Goal: Communication & Community: Answer question/provide support

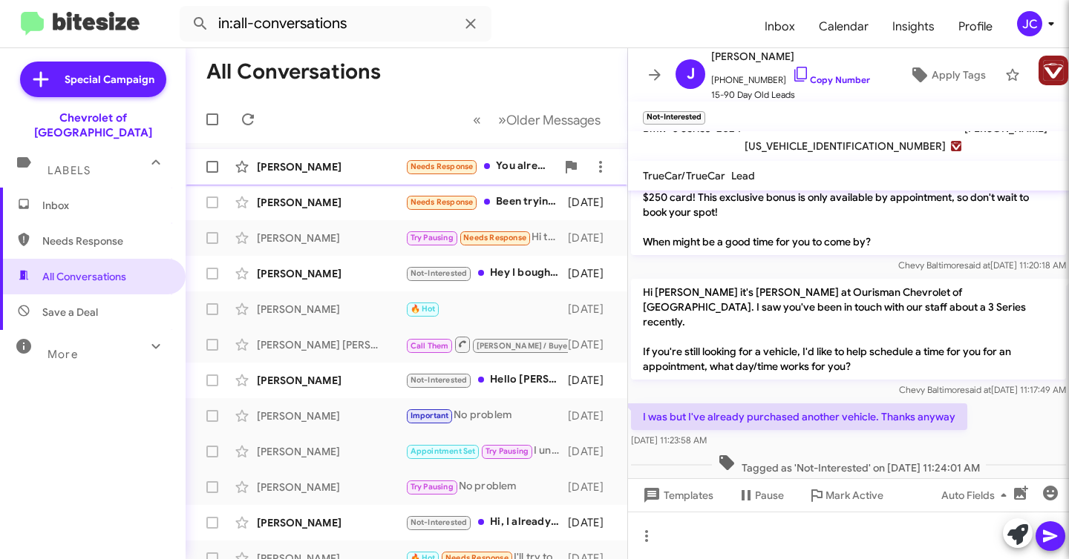
click at [524, 171] on div "Needs Response You already gave me quote for my car, i appreciate your team tak…" at bounding box center [480, 166] width 151 height 17
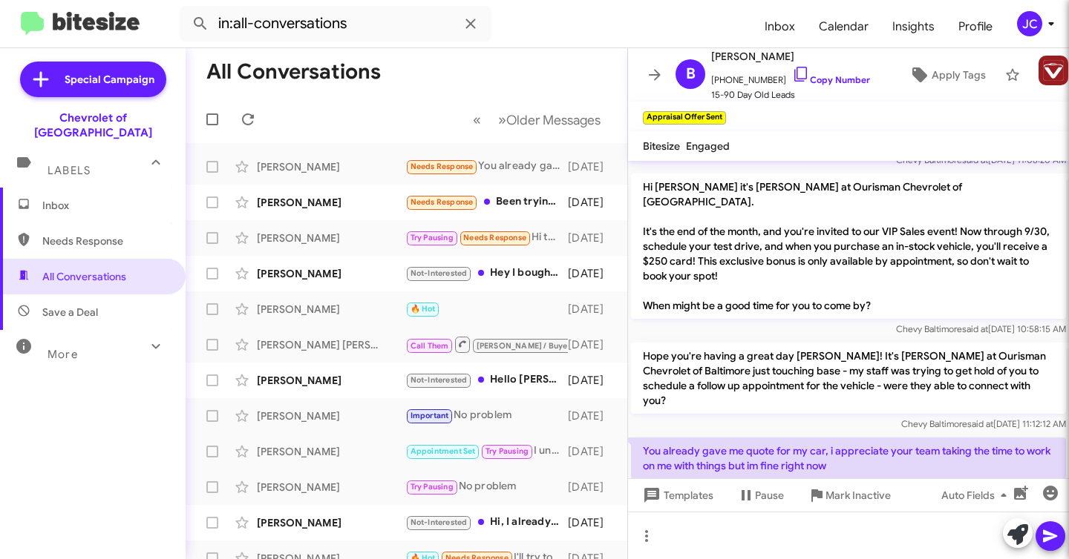
scroll to position [1077, 0]
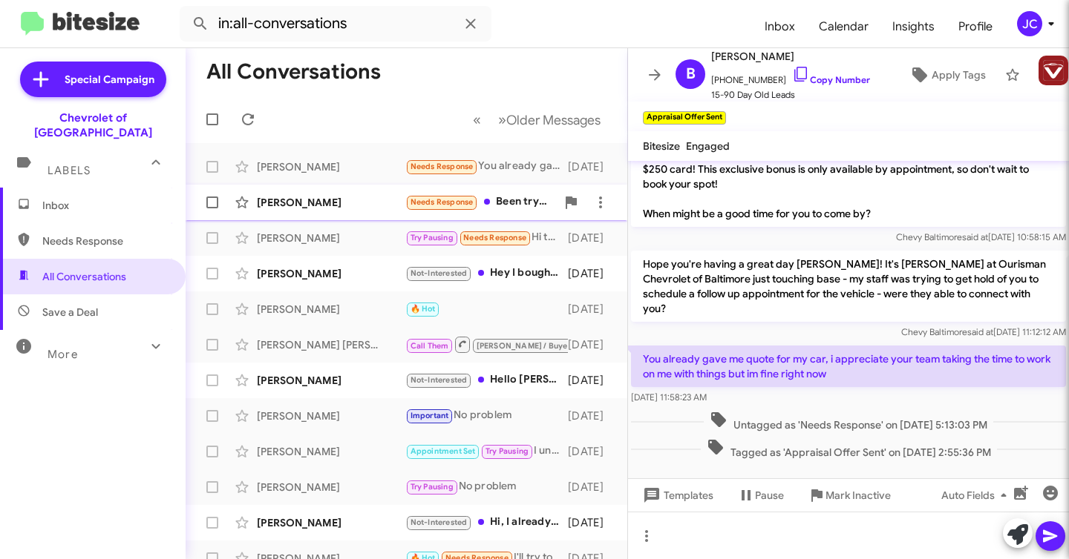
click at [361, 206] on div "[PERSON_NAME]" at bounding box center [331, 202] width 148 height 15
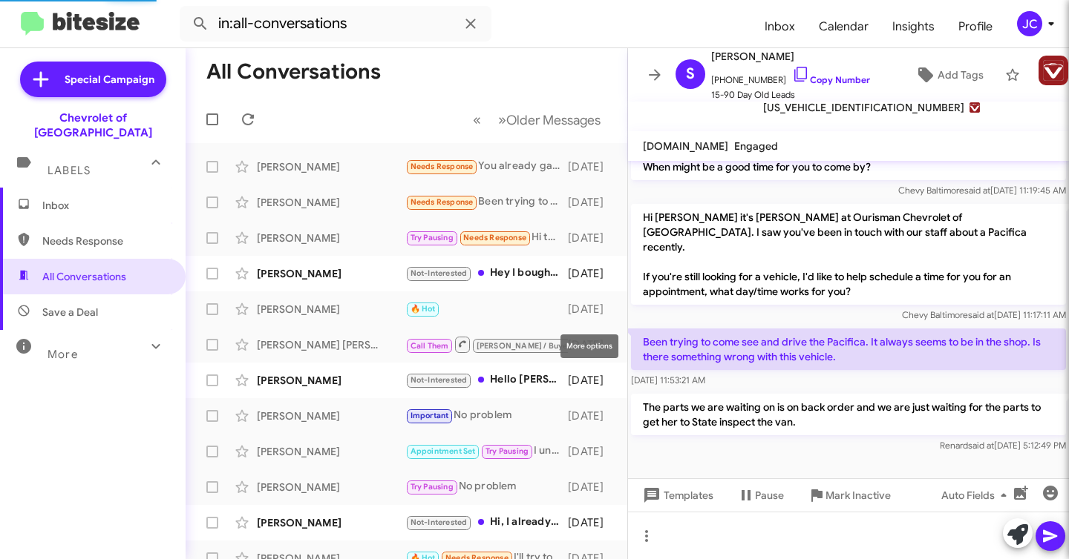
scroll to position [334, 0]
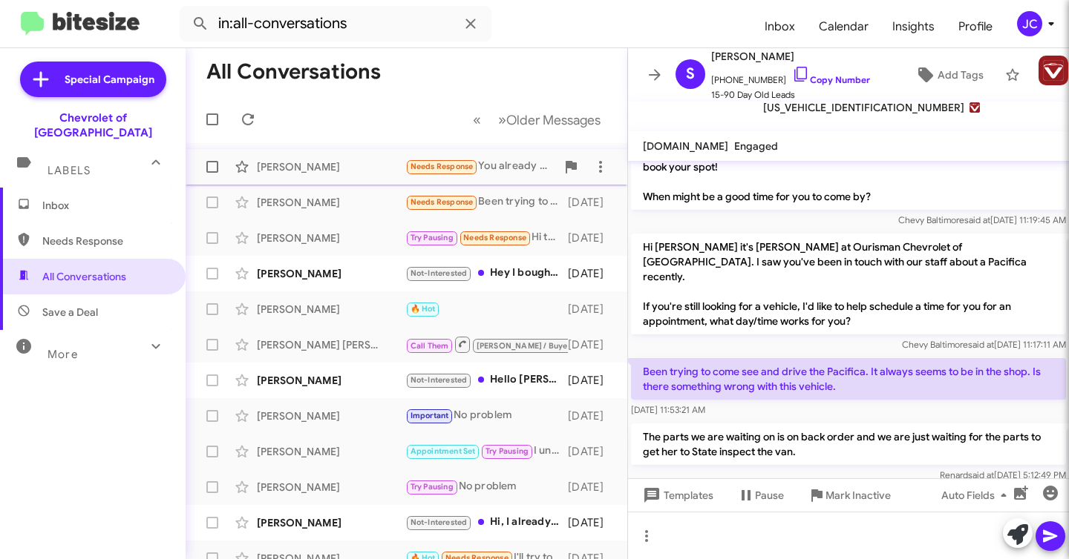
click at [493, 162] on div "Needs Response You already gave me quote for my car, i appreciate your team tak…" at bounding box center [480, 166] width 151 height 17
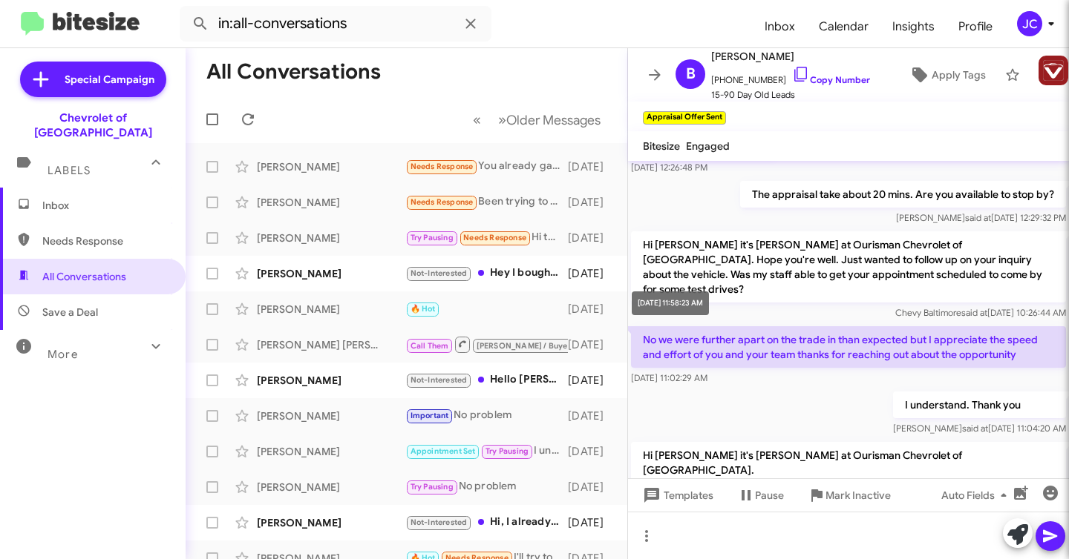
scroll to position [1304, 0]
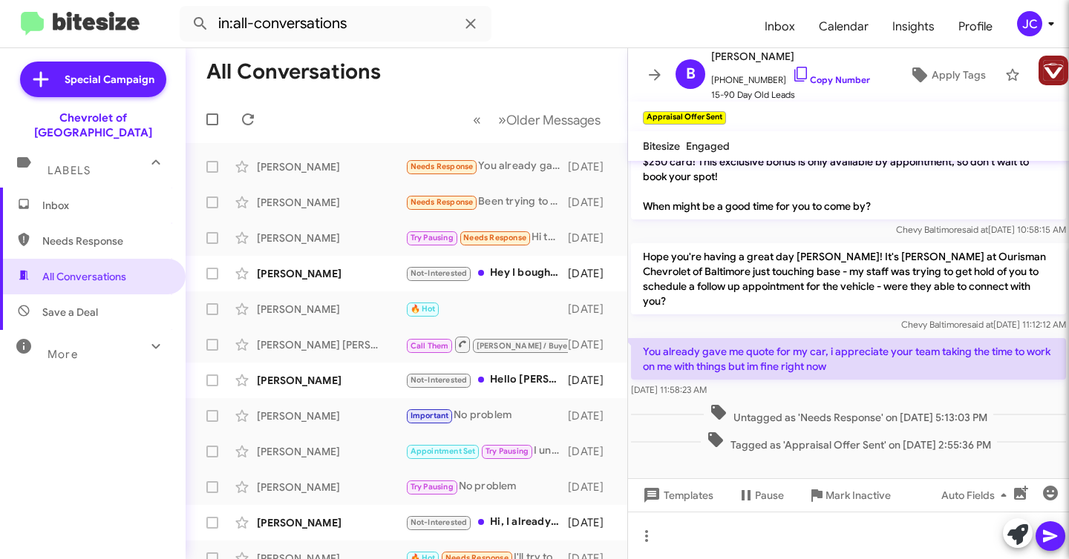
click at [761, 431] on span "Tagged as 'Appraisal Offer Sent' on [DATE] 2:55:36 PM" at bounding box center [848, 442] width 296 height 22
